Goal: Navigation & Orientation: Find specific page/section

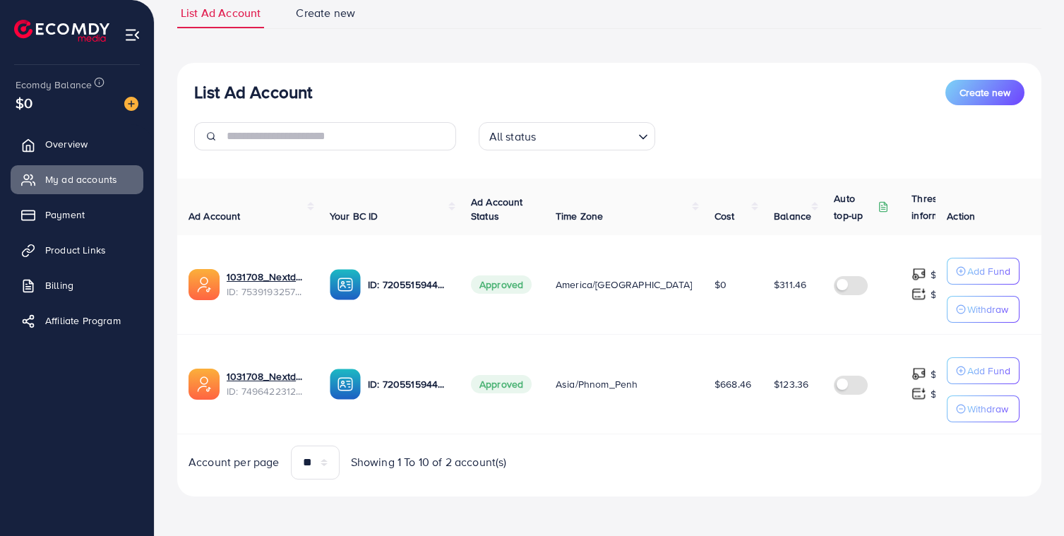
scroll to position [109, 0]
click at [65, 205] on link "Payment" at bounding box center [77, 214] width 133 height 28
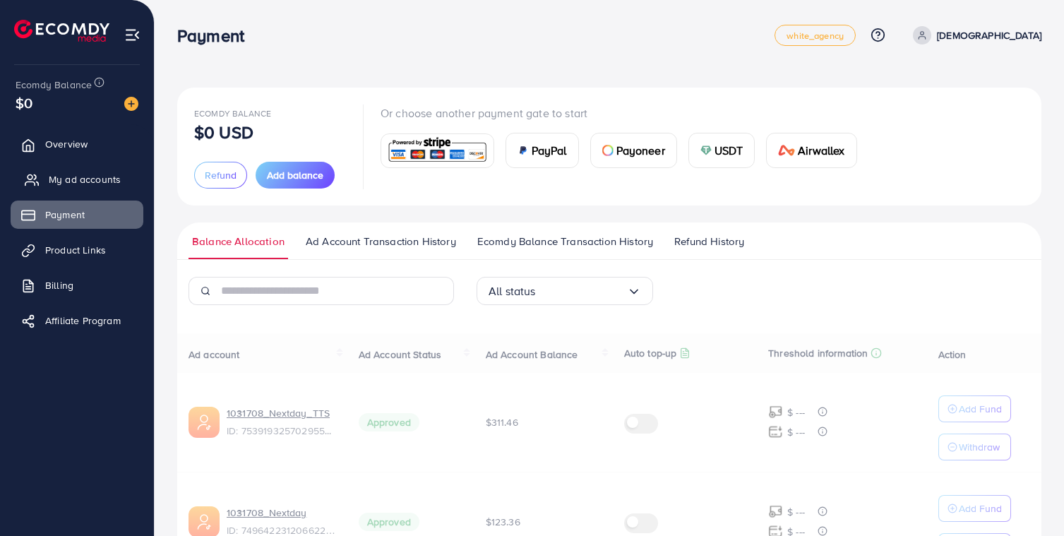
click at [72, 184] on span "My ad accounts" at bounding box center [85, 179] width 72 height 14
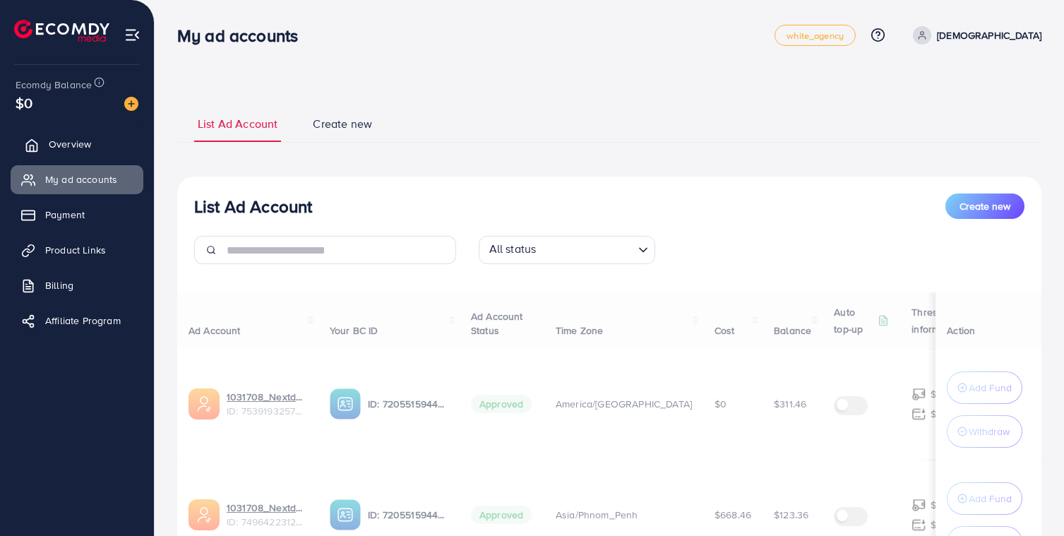
click at [83, 155] on link "Overview" at bounding box center [77, 144] width 133 height 28
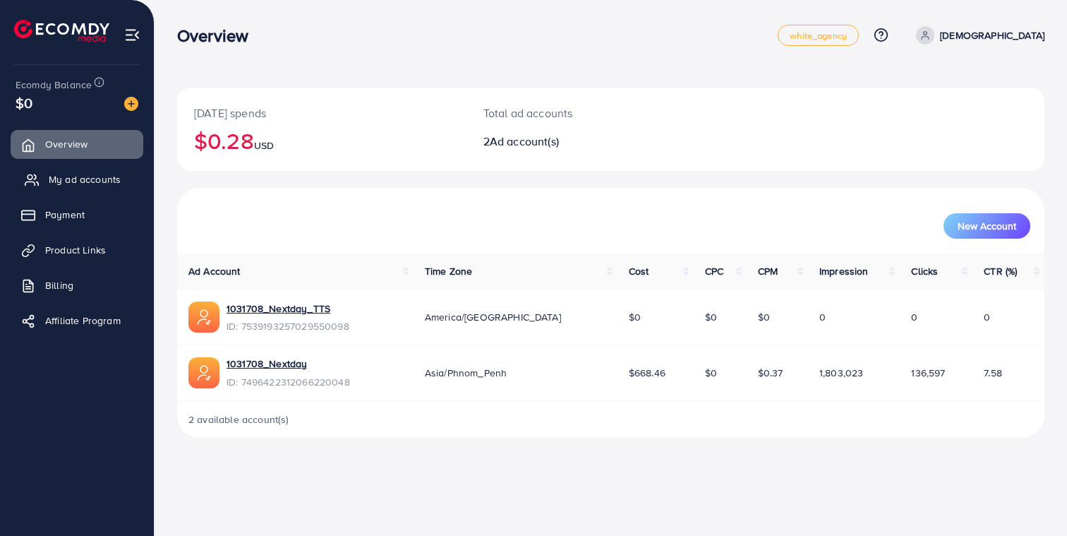
click at [68, 172] on link "My ad accounts" at bounding box center [77, 179] width 133 height 28
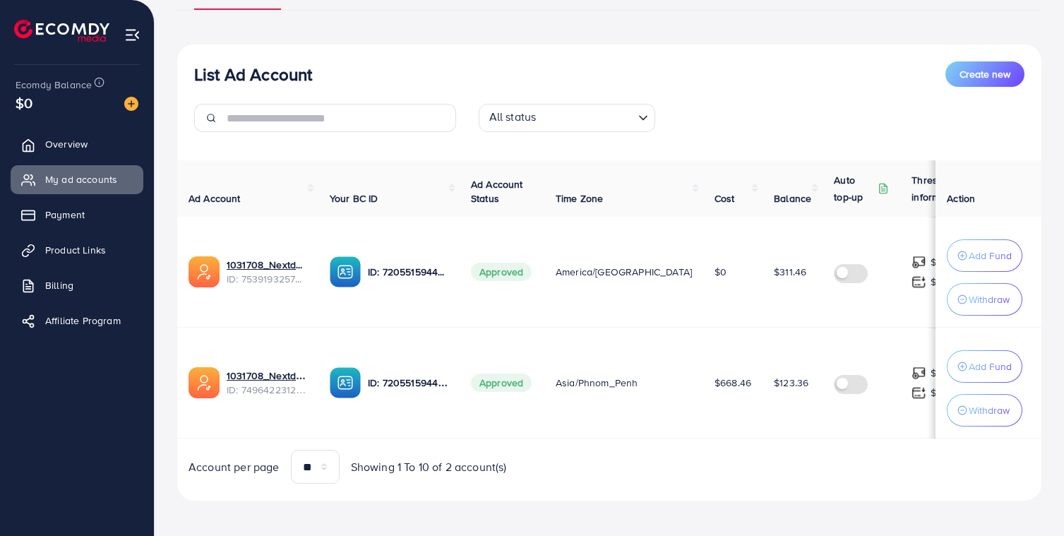
scroll to position [140, 0]
